Goal: Find contact information: Find contact information

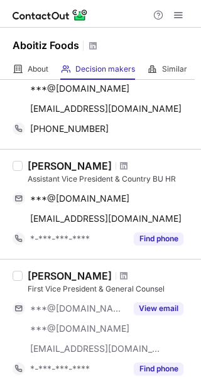
scroll to position [126, 0]
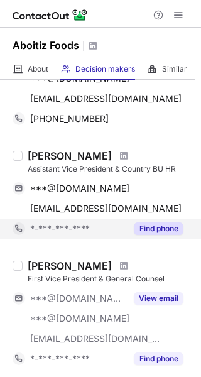
click at [148, 229] on button "Find phone" at bounding box center [159, 228] width 50 height 13
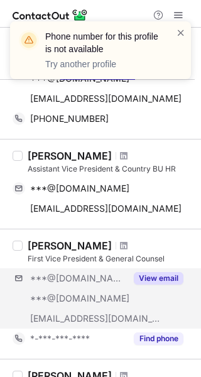
scroll to position [188, 0]
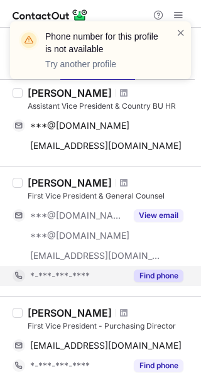
click at [156, 275] on button "Find phone" at bounding box center [159, 275] width 50 height 13
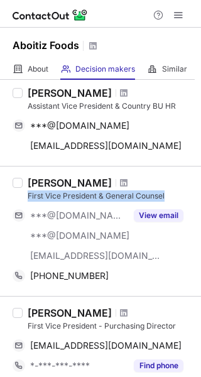
drag, startPoint x: 25, startPoint y: 197, endPoint x: 168, endPoint y: 195, distance: 142.6
click at [168, 195] on div "Xae Hoyy First Vice President & General Counsel ***@gmail.com ***@hotmail.com *…" at bounding box center [108, 231] width 171 height 109
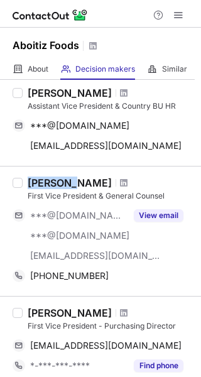
drag, startPoint x: 62, startPoint y: 183, endPoint x: 30, endPoint y: 183, distance: 32.0
click at [30, 183] on div "Xae Hoyy" at bounding box center [111, 183] width 166 height 13
copy div "Xae Hoyy"
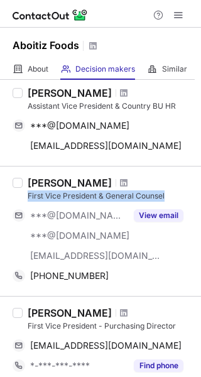
drag, startPoint x: 24, startPoint y: 197, endPoint x: 170, endPoint y: 194, distance: 146.4
click at [170, 194] on div "Xae Hoyy First Vice President & General Counsel ***@gmail.com ***@hotmail.com *…" at bounding box center [108, 231] width 171 height 109
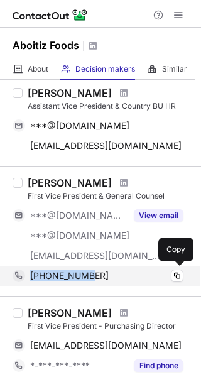
drag, startPoint x: 79, startPoint y: 278, endPoint x: 32, endPoint y: 278, distance: 47.1
click at [32, 278] on div "+6597856406" at bounding box center [106, 275] width 153 height 11
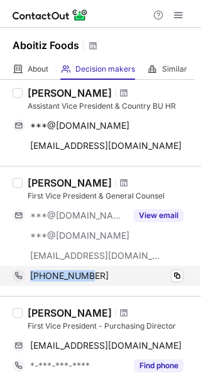
copy span "+6597856406"
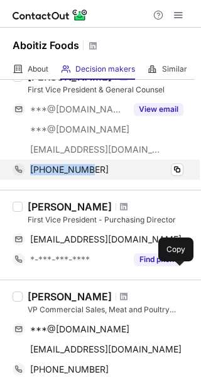
scroll to position [314, 0]
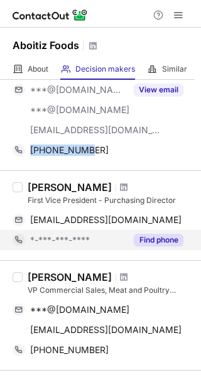
click at [150, 241] on button "Find phone" at bounding box center [159, 240] width 50 height 13
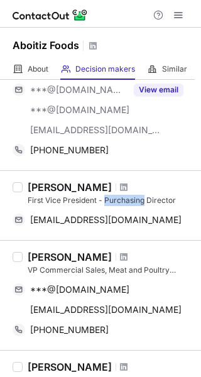
drag, startPoint x: 105, startPoint y: 200, endPoint x: 143, endPoint y: 200, distance: 38.3
click at [143, 200] on div "First Vice President - Purchasing Director" at bounding box center [111, 200] width 166 height 11
click at [18, 239] on div "Pierre Lemoine First Vice President - Purchasing Director pierrelsing@gmail.com…" at bounding box center [100, 205] width 201 height 70
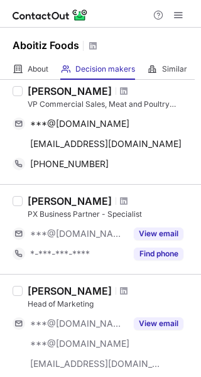
scroll to position [503, 0]
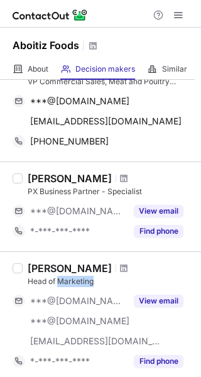
drag, startPoint x: 94, startPoint y: 280, endPoint x: 58, endPoint y: 283, distance: 36.5
click at [58, 283] on div "Head of Marketing" at bounding box center [111, 281] width 166 height 11
click at [26, 261] on div "Raymund Jiggs Espadilla Head of Marketing ***@gmail.com ***@yahoo.com ***@aboit…" at bounding box center [100, 316] width 201 height 130
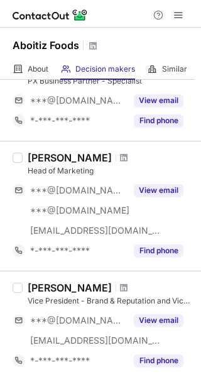
scroll to position [628, 0]
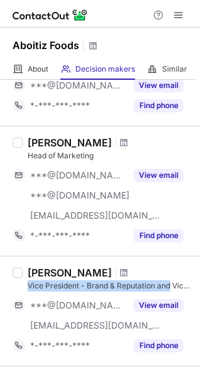
drag, startPoint x: 171, startPoint y: 281, endPoint x: 30, endPoint y: 283, distance: 140.7
click at [30, 283] on div "Vice President - Brand & Reputation and Vice President - Agribusiness Marketing…" at bounding box center [111, 285] width 166 height 11
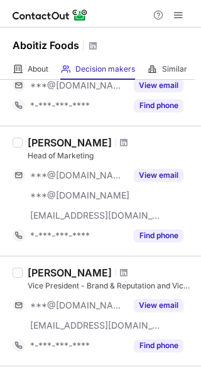
click at [112, 273] on div "Joeben Gamatero" at bounding box center [70, 272] width 84 height 13
drag, startPoint x: 80, startPoint y: 286, endPoint x: 47, endPoint y: 285, distance: 33.3
click at [47, 285] on div "Vice President - Brand & Reputation and Vice President - Agribusiness Marketing…" at bounding box center [111, 285] width 166 height 11
click at [21, 293] on label at bounding box center [18, 310] width 10 height 89
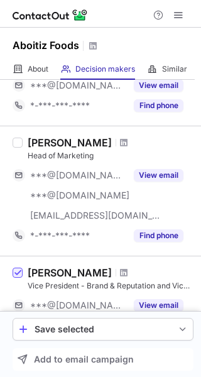
click at [20, 287] on label at bounding box center [18, 310] width 10 height 89
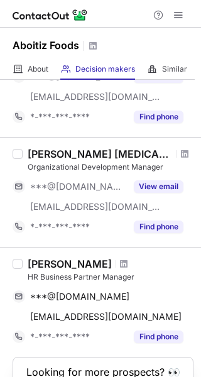
scroll to position [879, 0]
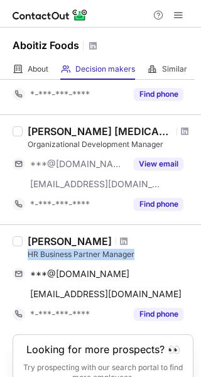
drag, startPoint x: 143, startPoint y: 258, endPoint x: 29, endPoint y: 257, distance: 113.7
click at [29, 257] on div "HR Business Partner Manager" at bounding box center [111, 254] width 166 height 11
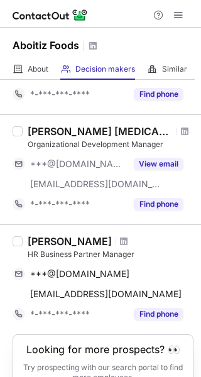
click at [119, 236] on div "Elizabeth A" at bounding box center [111, 241] width 166 height 13
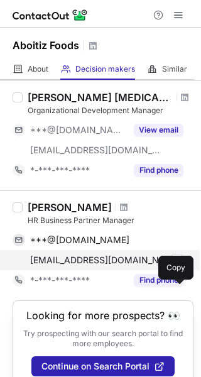
scroll to position [932, 0]
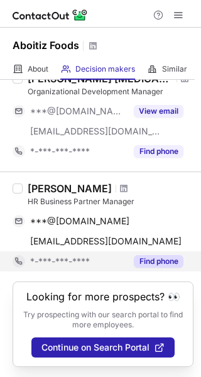
click at [150, 261] on button "Find phone" at bounding box center [159, 261] width 50 height 13
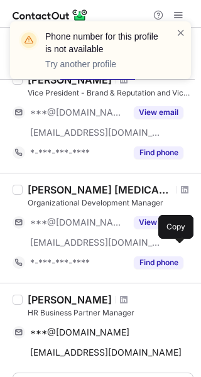
scroll to position [807, 0]
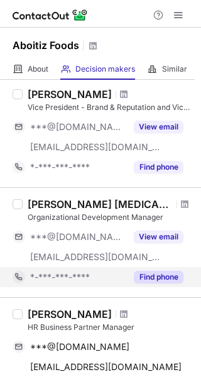
click at [163, 278] on button "Find phone" at bounding box center [159, 277] width 50 height 13
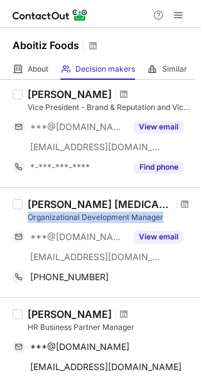
drag, startPoint x: 168, startPoint y: 219, endPoint x: 28, endPoint y: 221, distance: 139.5
click at [28, 221] on div "Organizational Development Manager" at bounding box center [111, 217] width 166 height 11
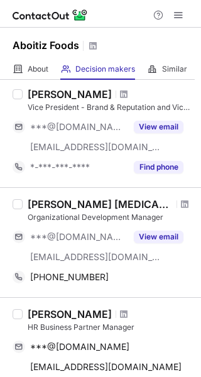
click at [114, 195] on div "Chenier Nicu Villanueva Organizational Development Manager ***@gmail.com ***@ab…" at bounding box center [100, 242] width 201 height 110
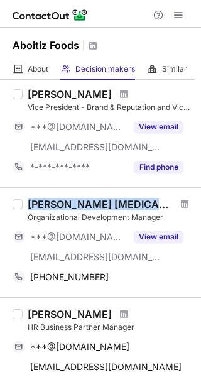
drag, startPoint x: 28, startPoint y: 207, endPoint x: 148, endPoint y: 202, distance: 119.4
click at [148, 202] on div "Chenier Nicu Villanueva" at bounding box center [111, 204] width 166 height 13
copy div "Chenier Nicu Villanueva"
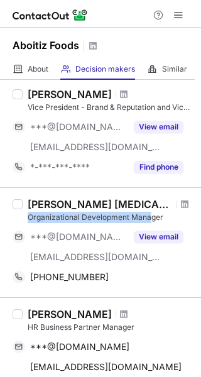
drag, startPoint x: 145, startPoint y: 216, endPoint x: 24, endPoint y: 218, distance: 121.2
click at [24, 218] on div "Chenier Nicu Villanueva Organizational Development Manager ***@gmail.com ***@ab…" at bounding box center [108, 242] width 171 height 89
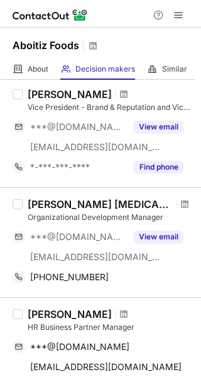
click at [177, 198] on div "Chenier Nicu Villanueva" at bounding box center [111, 204] width 166 height 13
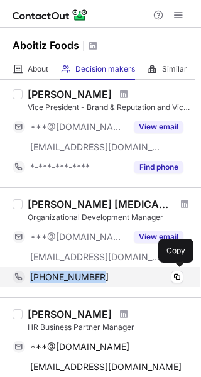
drag, startPoint x: 106, startPoint y: 275, endPoint x: 31, endPoint y: 278, distance: 74.8
click at [31, 278] on div "+639178546321" at bounding box center [106, 276] width 153 height 11
copy span "+639178546321"
